Goal: Check status: Check status

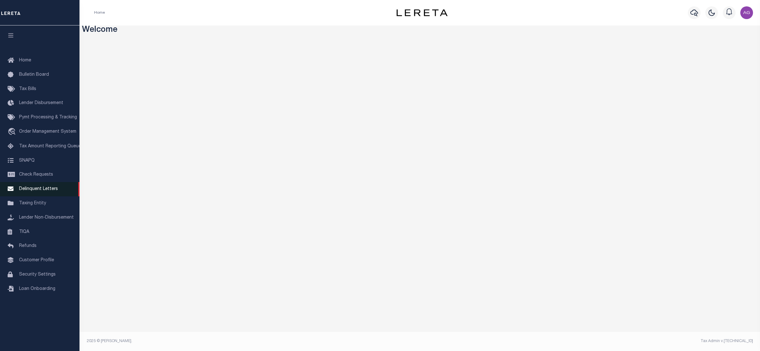
click at [43, 191] on span "Delinquent Letters" at bounding box center [38, 189] width 39 height 4
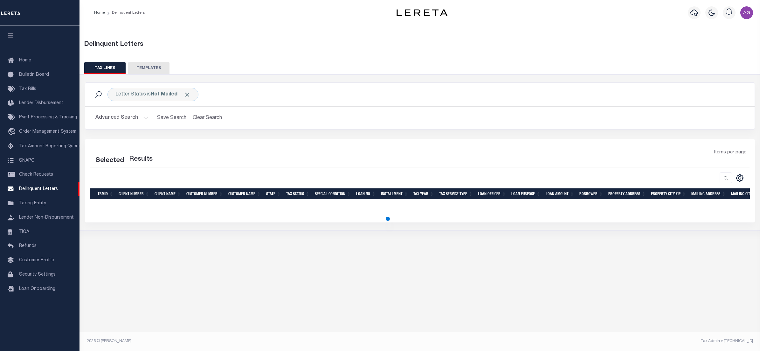
click at [123, 114] on button "Advanced Search" at bounding box center [121, 118] width 53 height 12
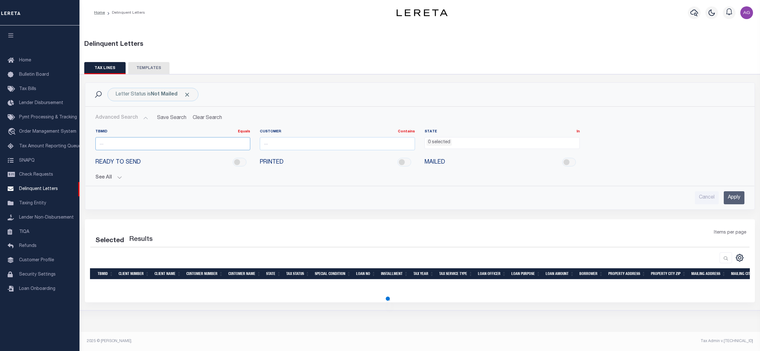
click at [131, 146] on input "number" at bounding box center [172, 143] width 155 height 13
paste input "09082025"
type input "09082025"
click at [728, 197] on input "Apply" at bounding box center [733, 197] width 21 height 13
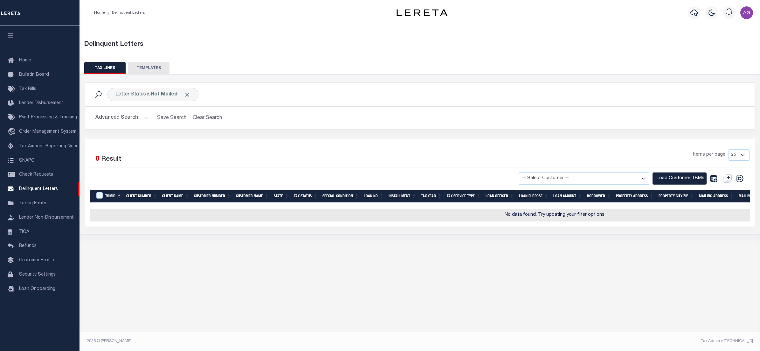
click at [124, 118] on button "Advanced Search" at bounding box center [121, 118] width 53 height 12
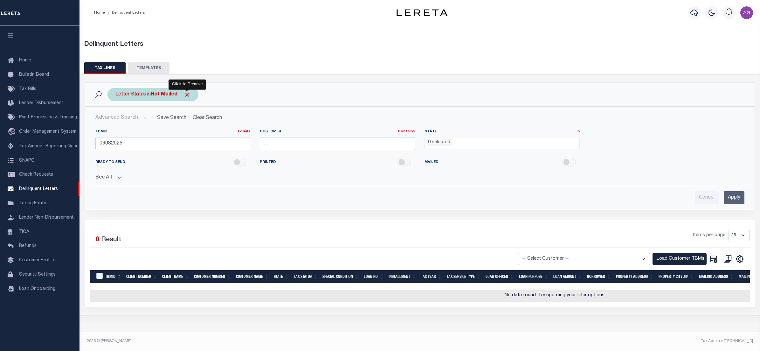
click at [187, 95] on span "Click to Remove" at bounding box center [187, 94] width 7 height 7
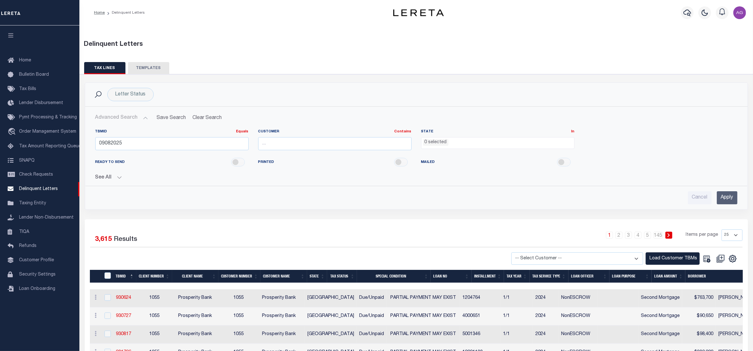
click at [109, 178] on button "See All" at bounding box center [416, 177] width 643 height 6
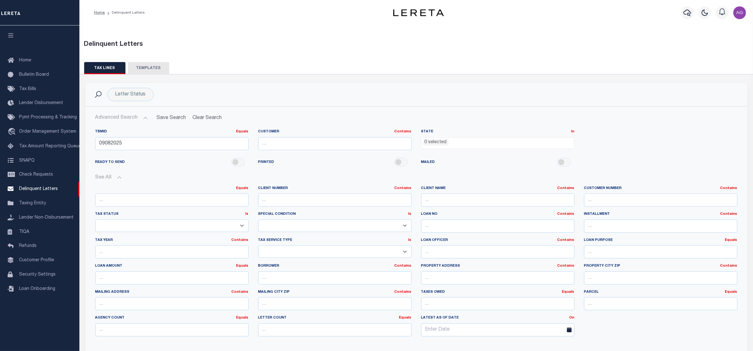
scroll to position [159, 0]
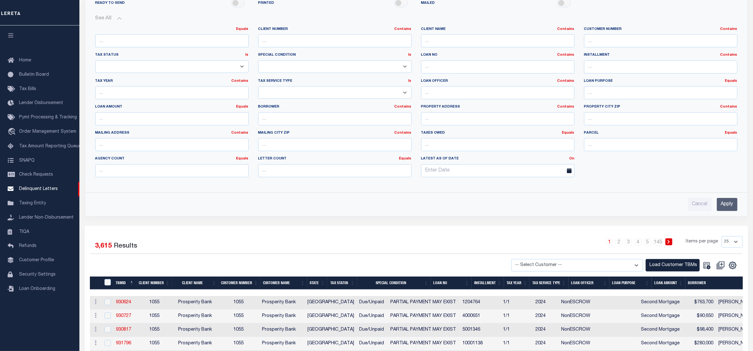
click at [730, 204] on input "Apply" at bounding box center [727, 204] width 21 height 13
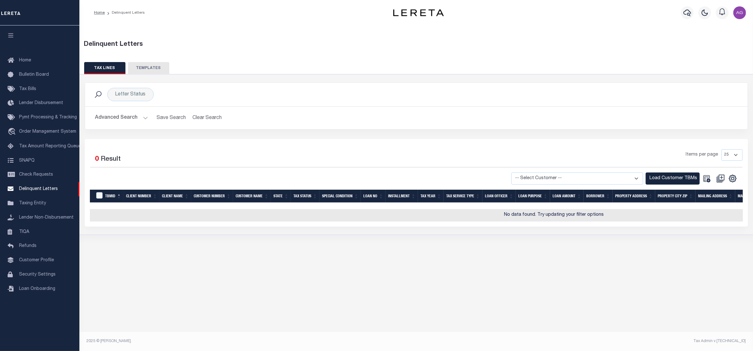
scroll to position [0, 0]
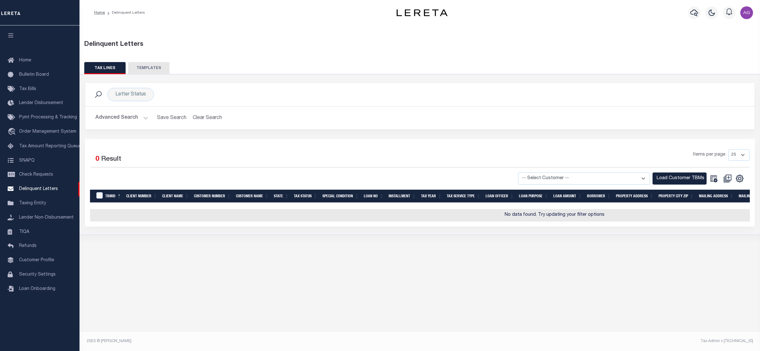
click at [124, 118] on button "Advanced Search" at bounding box center [121, 118] width 53 height 12
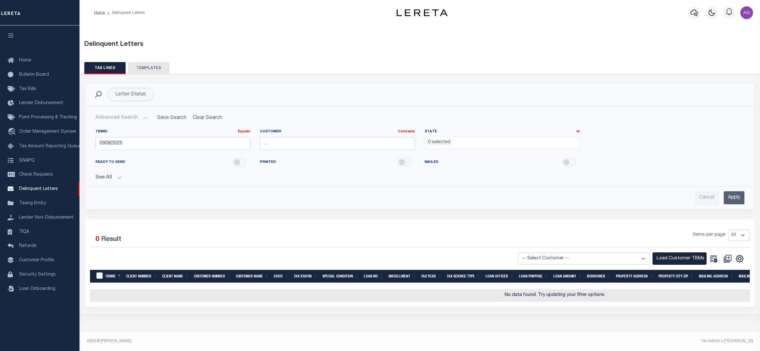
click at [114, 174] on div "See All Equals Equals Is Not Equal To Is [GEOGRAPHIC_DATA]" at bounding box center [419, 174] width 649 height 11
click at [115, 178] on button "See All" at bounding box center [419, 177] width 649 height 6
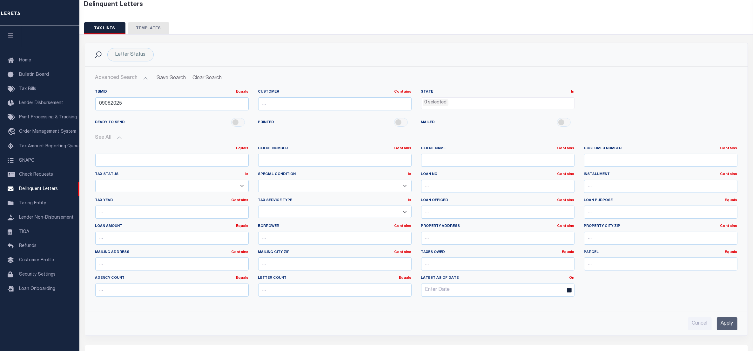
scroll to position [79, 0]
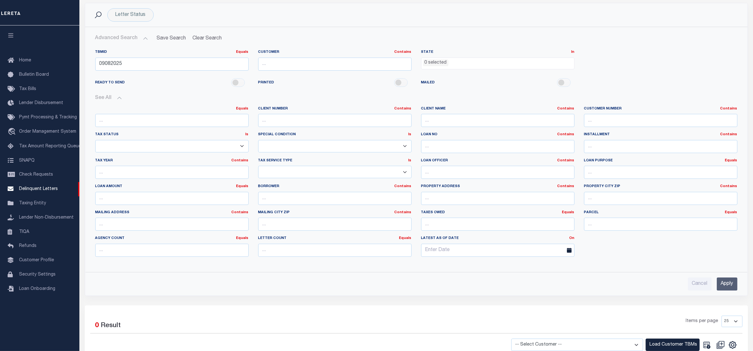
click at [718, 281] on input "Apply" at bounding box center [727, 283] width 21 height 13
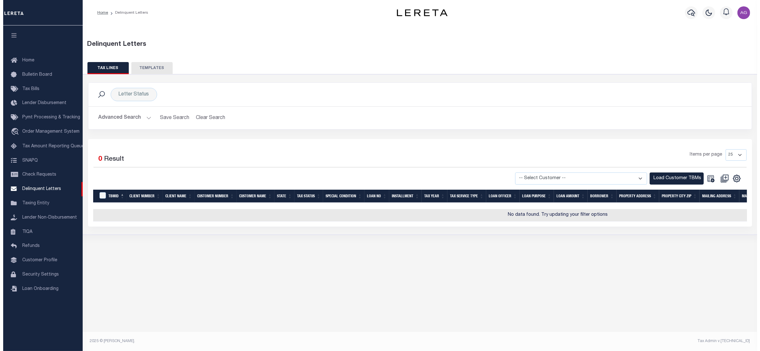
scroll to position [0, 0]
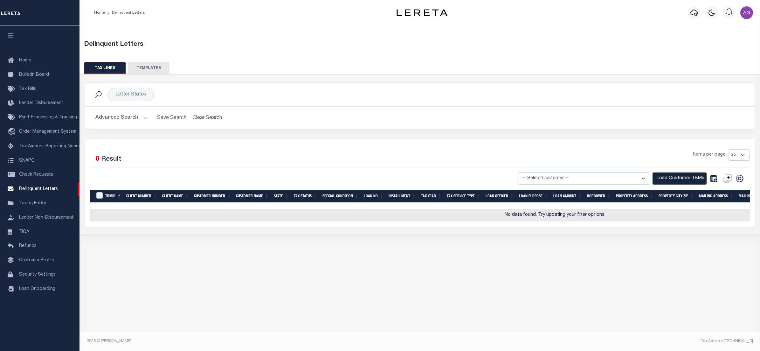
click at [124, 117] on button "Advanced Search" at bounding box center [121, 118] width 53 height 12
